Goal: Ask a question

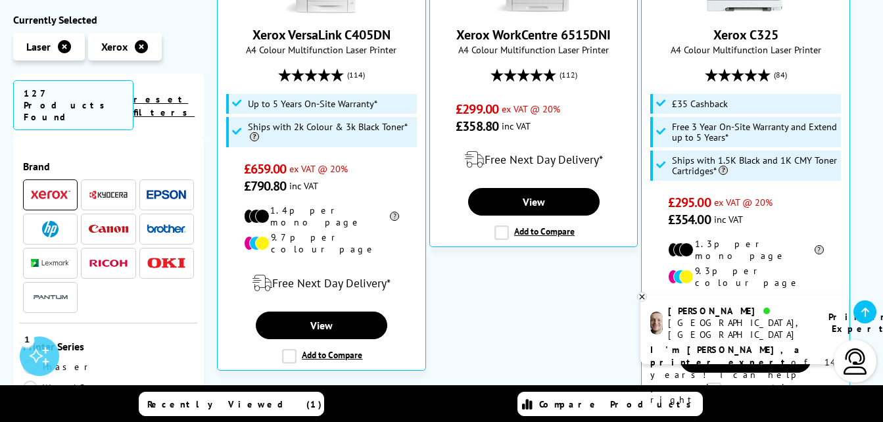
scroll to position [447, 0]
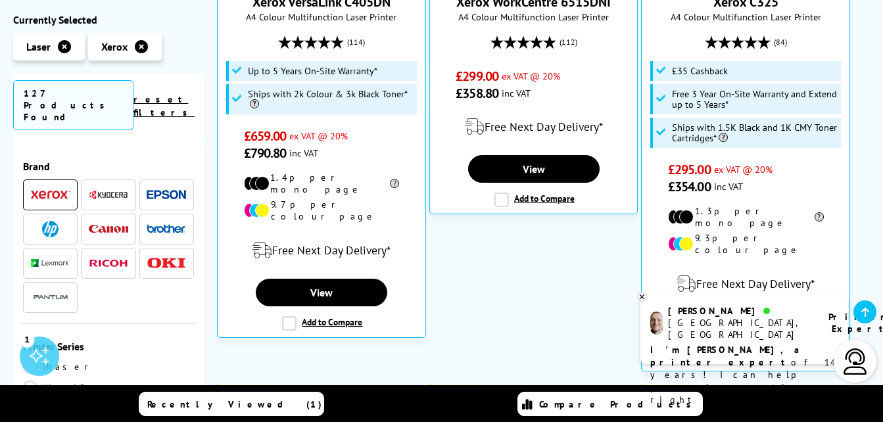
click at [812, 323] on div at bounding box center [818, 322] width 13 height 13
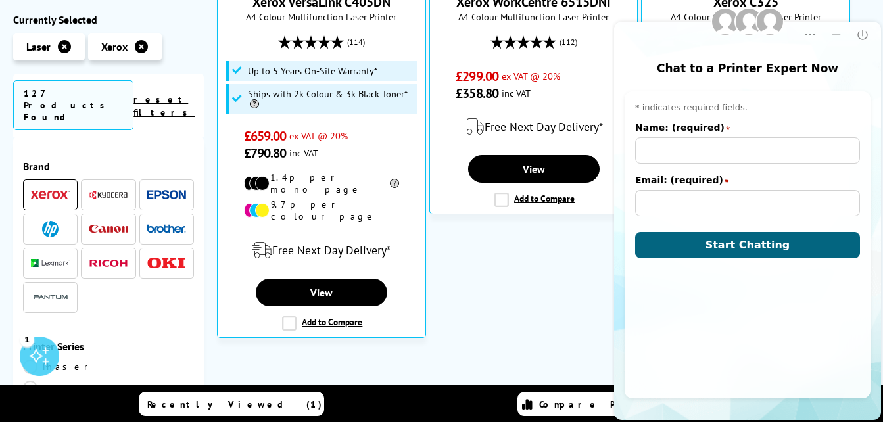
scroll to position [0, 0]
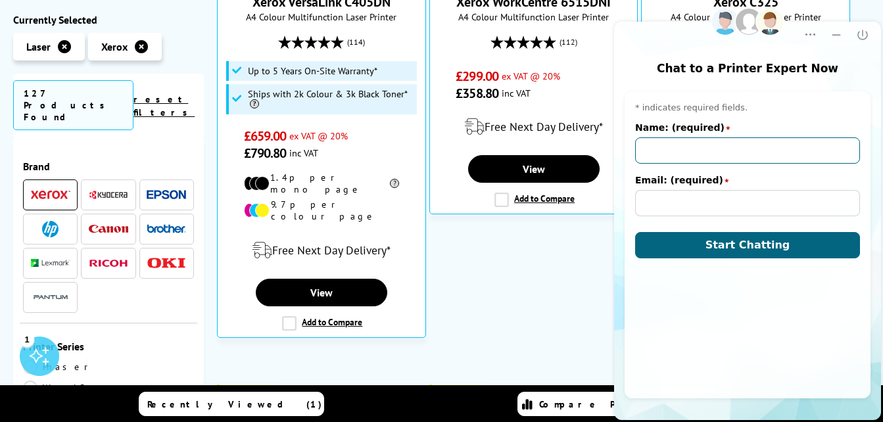
click at [674, 148] on input "Name: (required)" at bounding box center [747, 150] width 225 height 26
type input "[PERSON_NAME]"
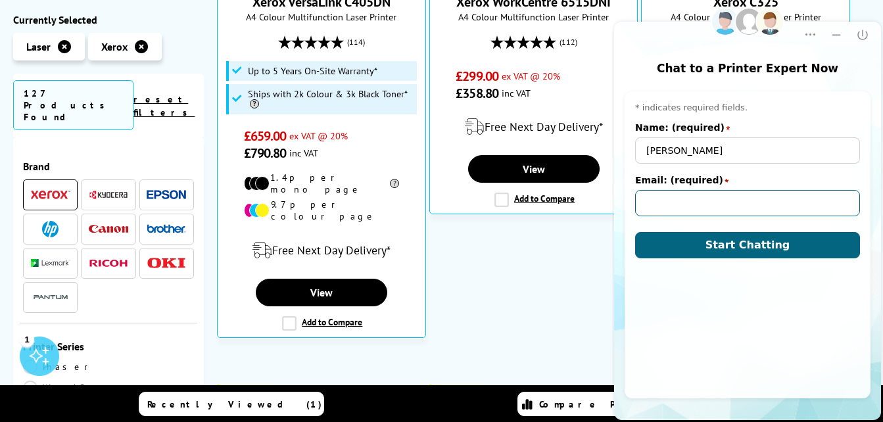
click at [697, 198] on input "Email: (required)" at bounding box center [747, 203] width 225 height 26
type input "[EMAIL_ADDRESS][DOMAIN_NAME]"
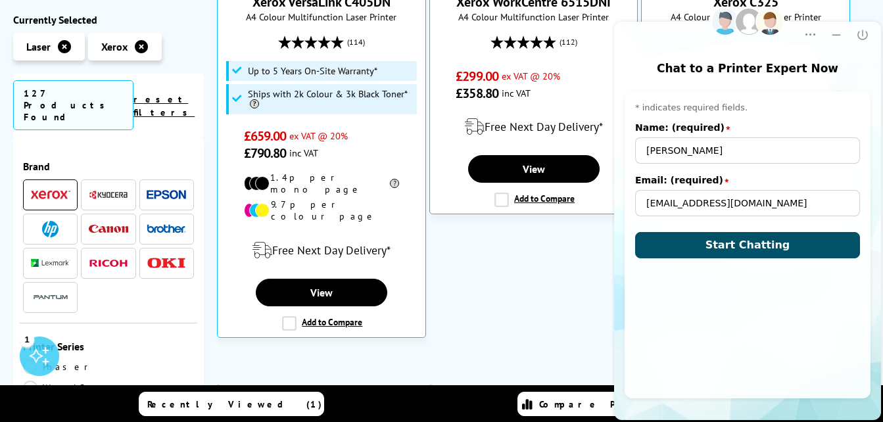
click at [713, 248] on button "Start Chatting" at bounding box center [747, 245] width 225 height 26
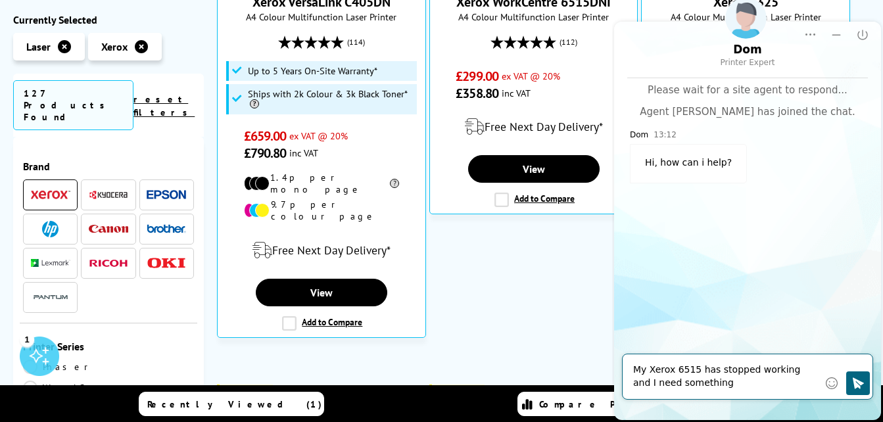
type textarea "My Xerox 6515 has stopped working and I need something similar"
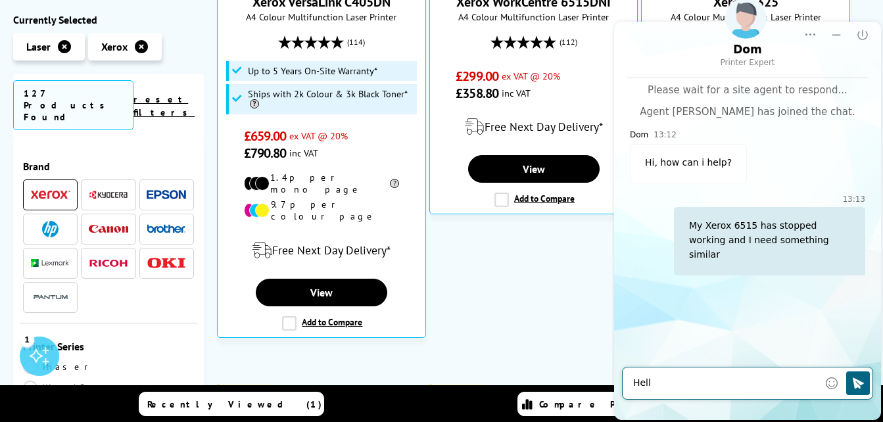
type textarea "Hello"
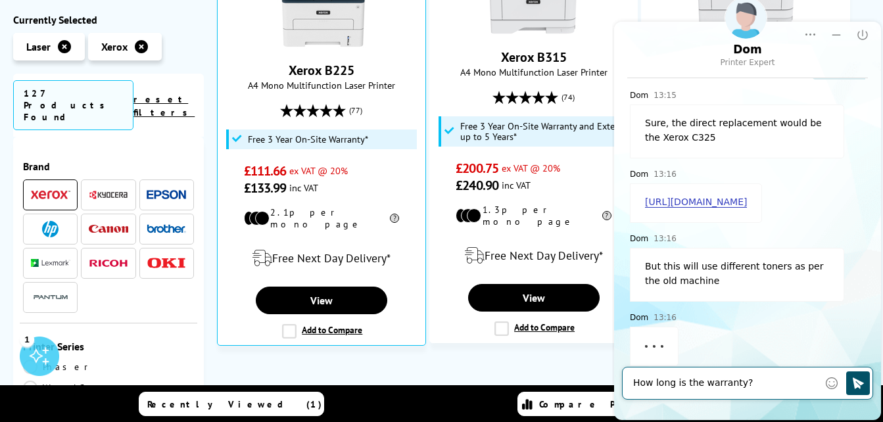
scroll to position [271, 0]
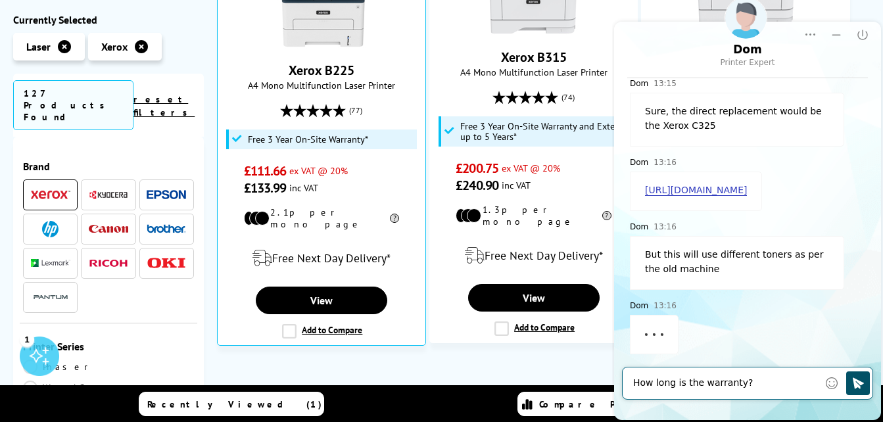
type textarea "How long is the warranty?"
click at [861, 377] on icon "Click to send" at bounding box center [857, 383] width 13 height 13
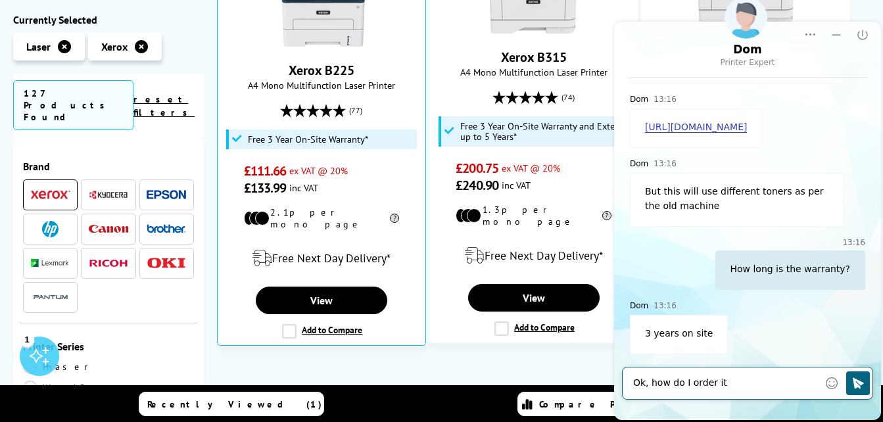
type textarea "Ok, how do I order it?"
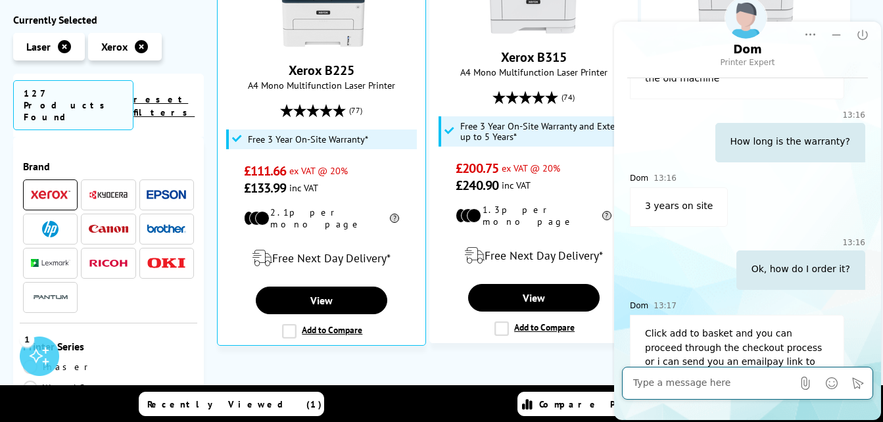
scroll to position [490, 0]
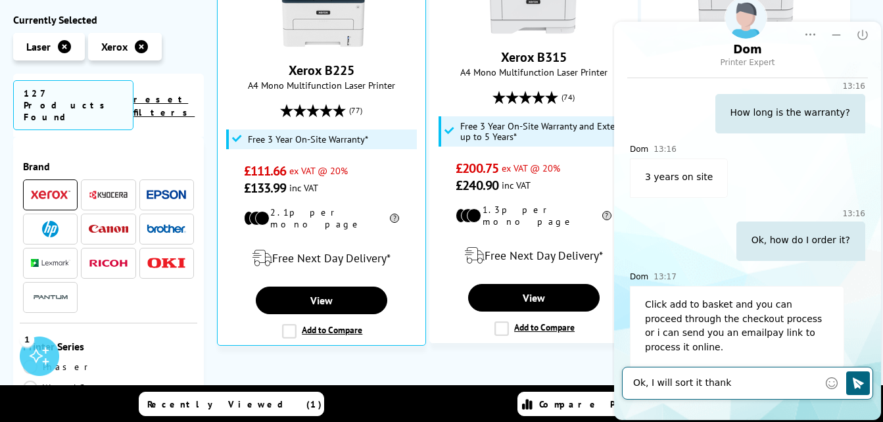
type textarea "Ok, I will sort it thanks"
